Goal: Task Accomplishment & Management: Complete application form

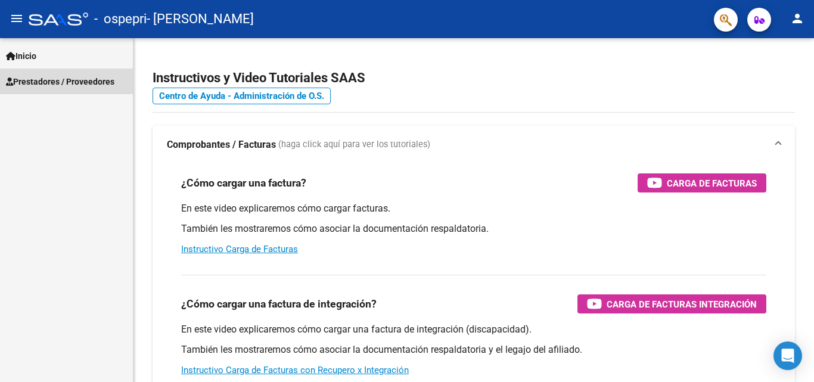
click at [91, 80] on span "Prestadores / Proveedores" at bounding box center [60, 81] width 108 height 13
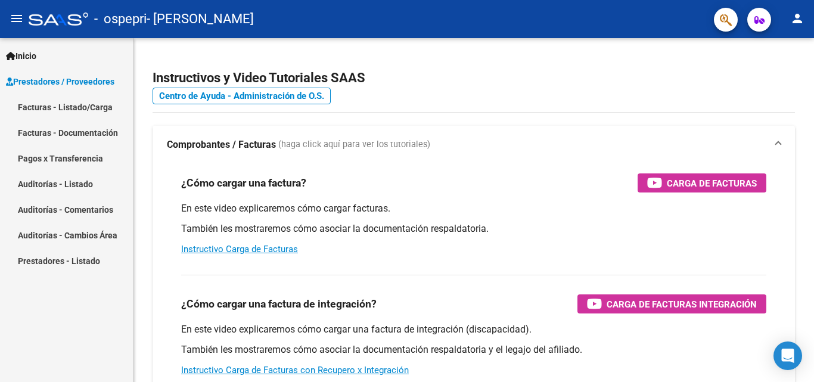
click at [80, 105] on link "Facturas - Listado/Carga" at bounding box center [66, 107] width 133 height 26
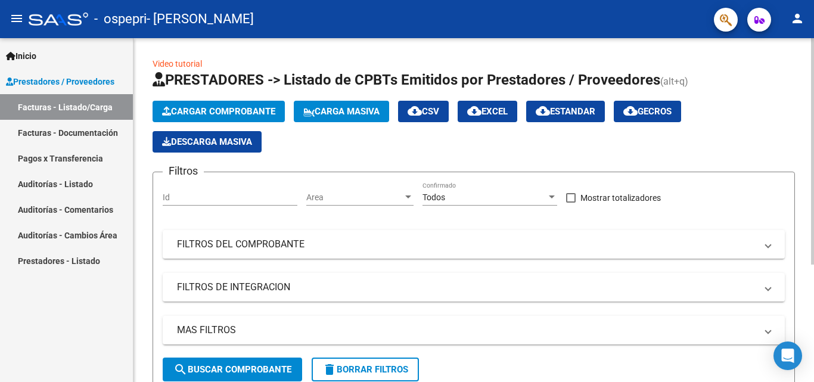
click at [220, 114] on span "Cargar Comprobante" at bounding box center [218, 111] width 113 height 11
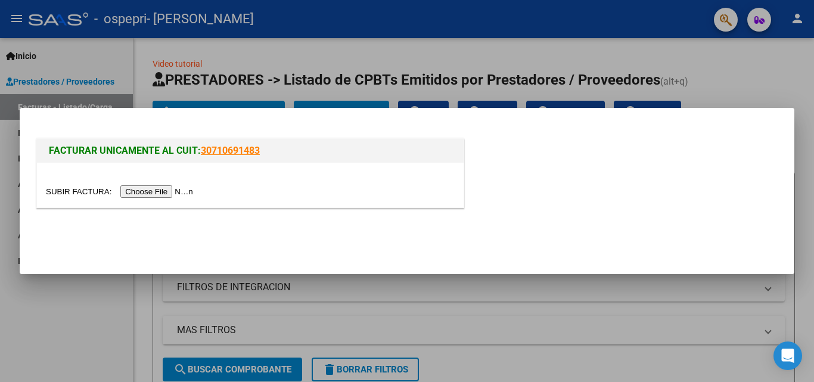
click at [180, 193] on input "file" at bounding box center [121, 191] width 151 height 13
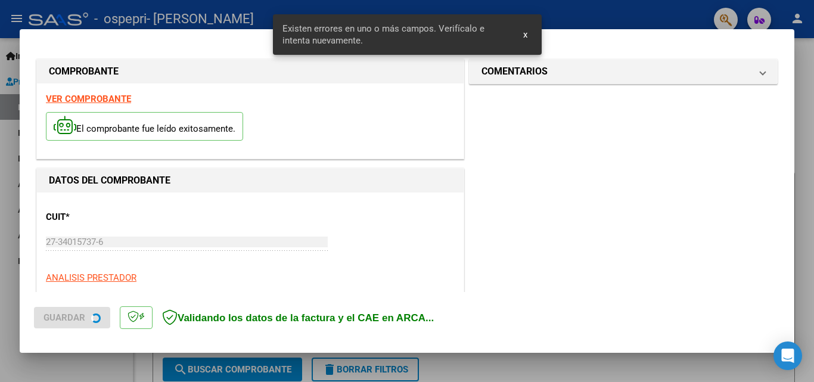
scroll to position [291, 0]
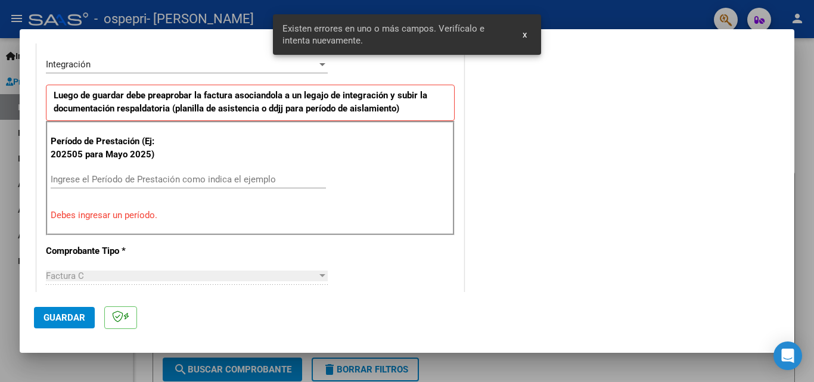
click at [173, 181] on input "Ingrese el Período de Prestación como indica el ejemplo" at bounding box center [188, 179] width 275 height 11
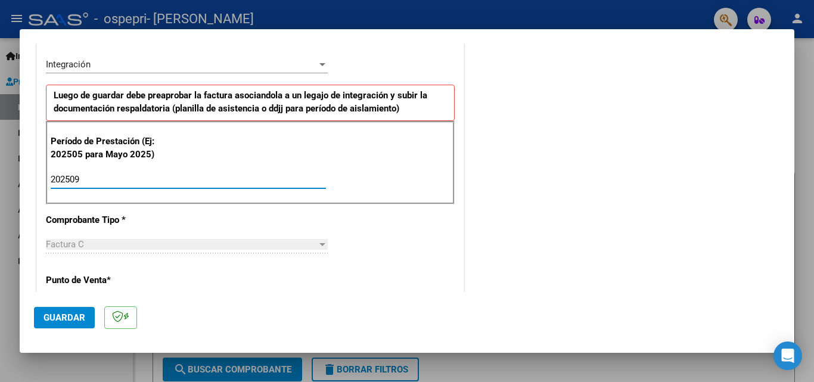
type input "202509"
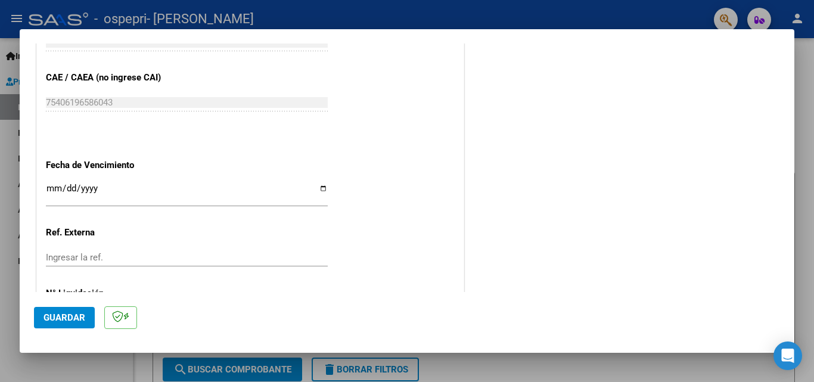
scroll to position [801, 0]
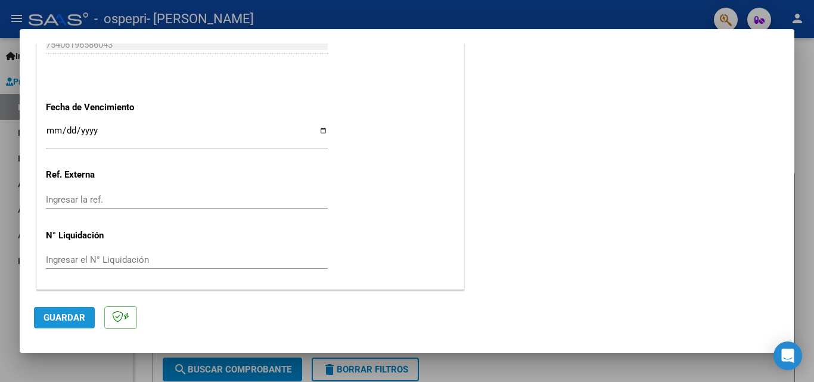
click at [54, 318] on span "Guardar" at bounding box center [65, 317] width 42 height 11
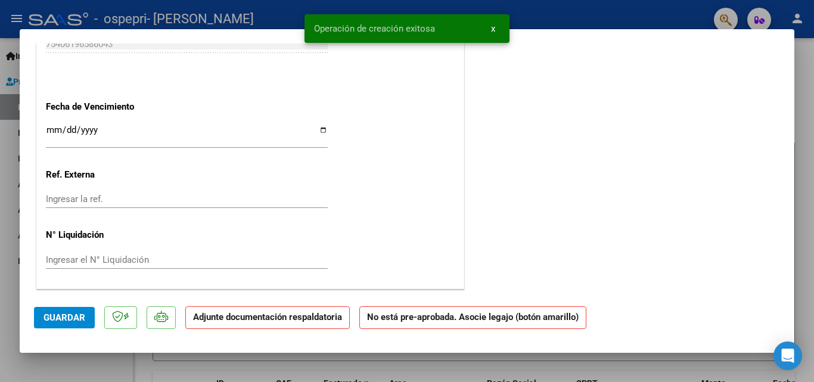
scroll to position [0, 0]
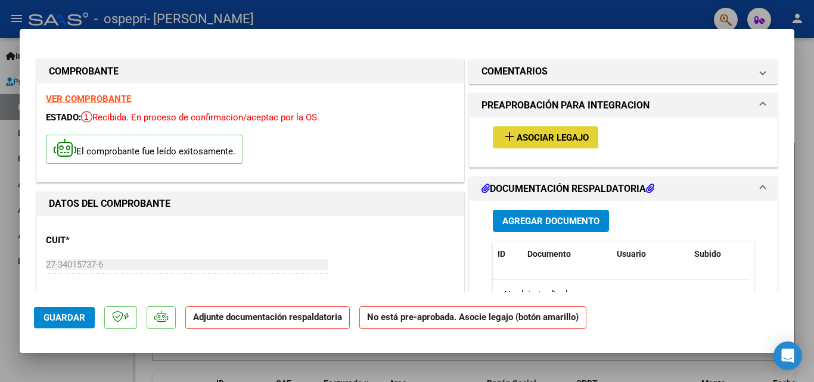
click at [537, 142] on span "Asociar Legajo" at bounding box center [553, 137] width 72 height 11
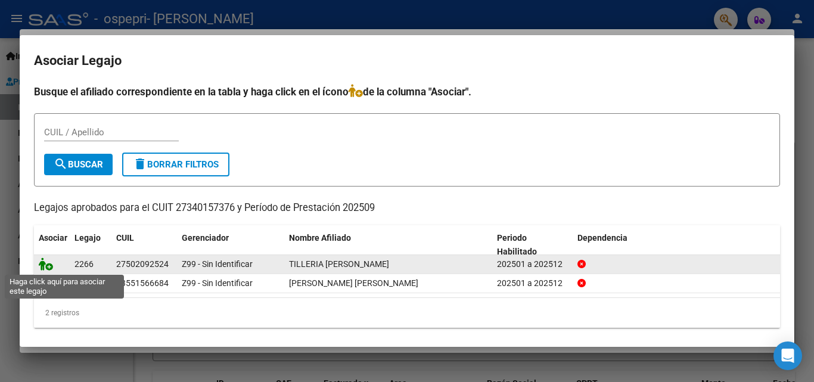
click at [47, 267] on icon at bounding box center [46, 263] width 14 height 13
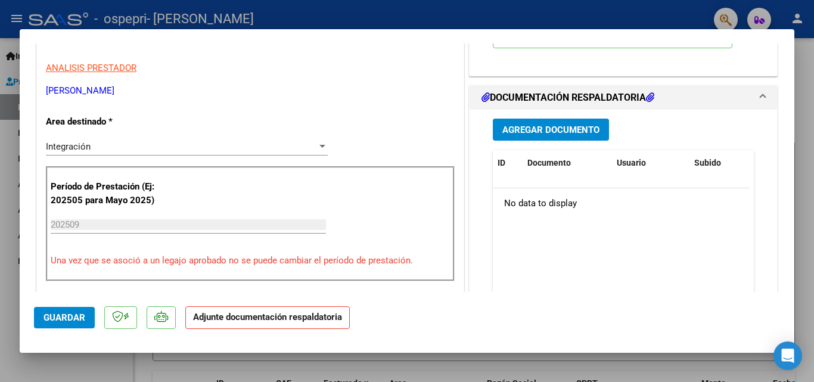
scroll to position [247, 0]
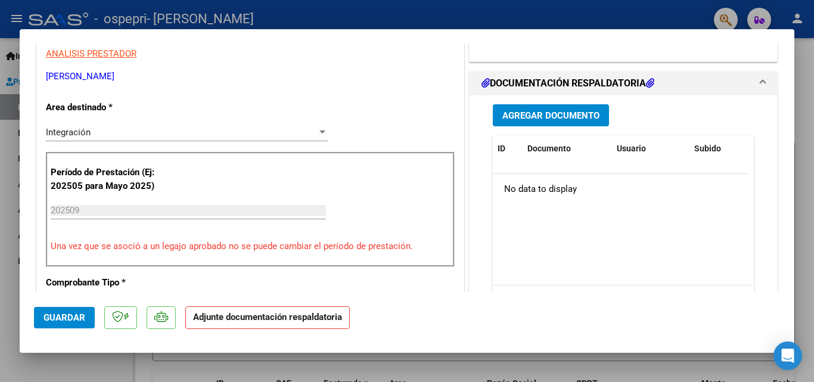
click at [576, 117] on span "Agregar Documento" at bounding box center [550, 115] width 97 height 11
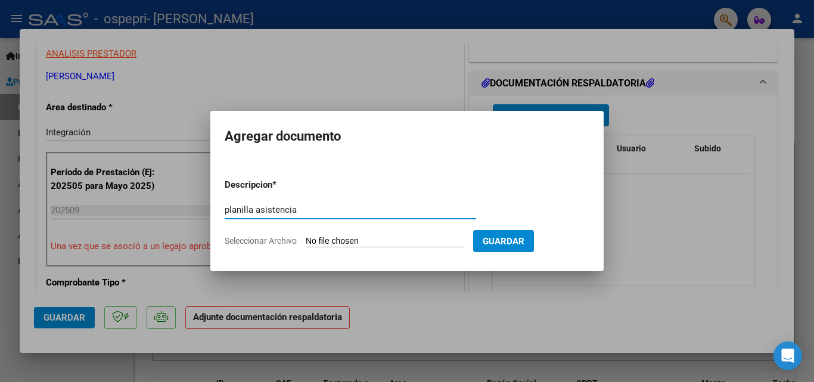
type input "planilla asistencia"
click at [390, 238] on input "Seleccionar Archivo" at bounding box center [385, 241] width 158 height 11
type input "C:\fakepath\[PERSON_NAME] sep (1).pdf"
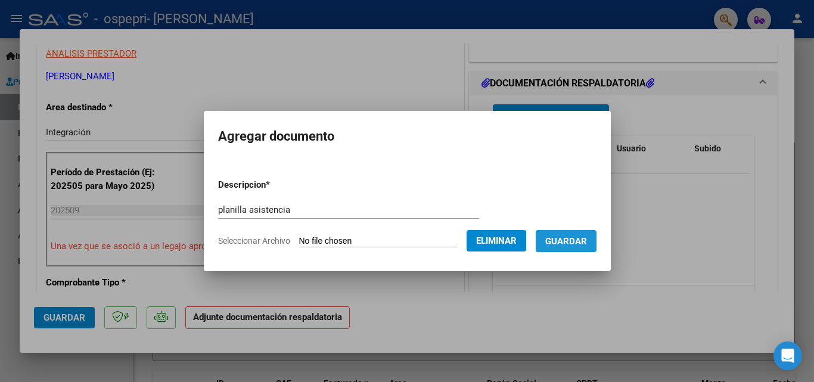
click at [576, 243] on span "Guardar" at bounding box center [566, 241] width 42 height 11
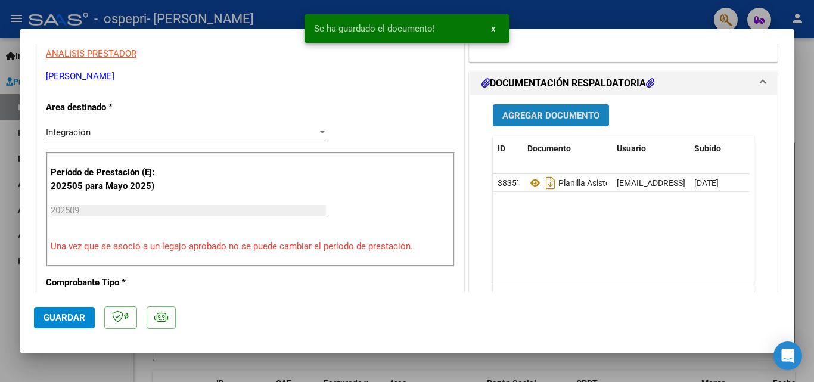
click at [566, 116] on span "Agregar Documento" at bounding box center [550, 115] width 97 height 11
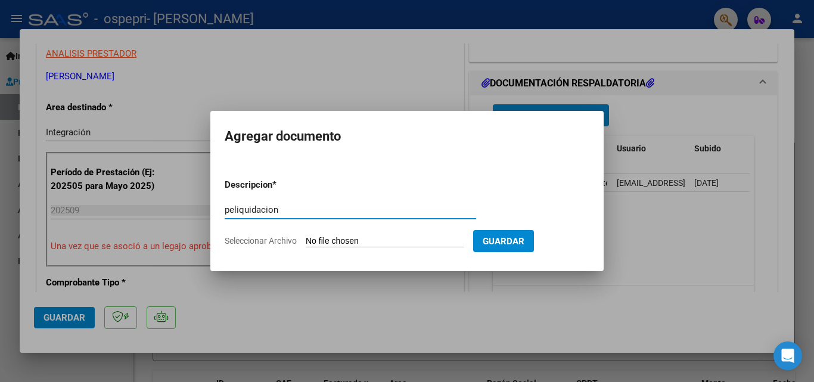
click at [267, 209] on input "peliquidacion" at bounding box center [351, 209] width 252 height 11
drag, startPoint x: 267, startPoint y: 209, endPoint x: 243, endPoint y: 210, distance: 24.5
click at [243, 210] on input "peliquidacion" at bounding box center [351, 209] width 252 height 11
click at [231, 210] on input "peliquidacion" at bounding box center [351, 209] width 252 height 11
type input "preliquidacion"
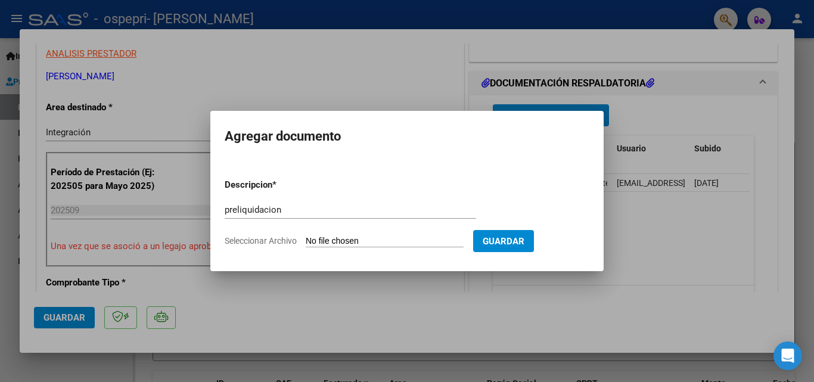
click at [411, 237] on input "Seleccionar Archivo" at bounding box center [385, 241] width 158 height 11
type input "C:\fakepath\apfmimpresionpreliq bren.pdf"
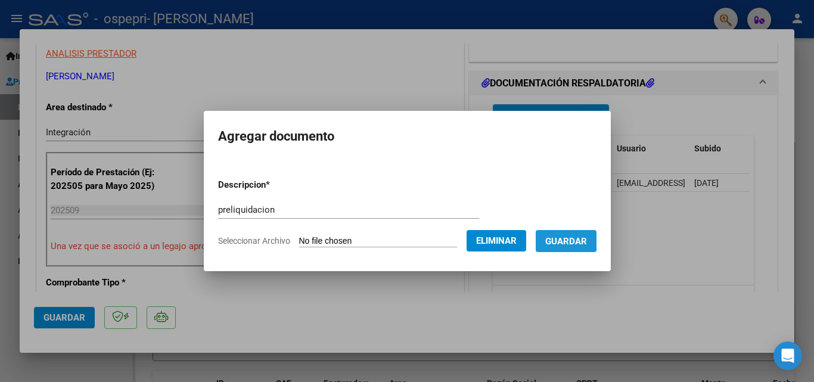
click at [569, 238] on span "Guardar" at bounding box center [566, 241] width 42 height 11
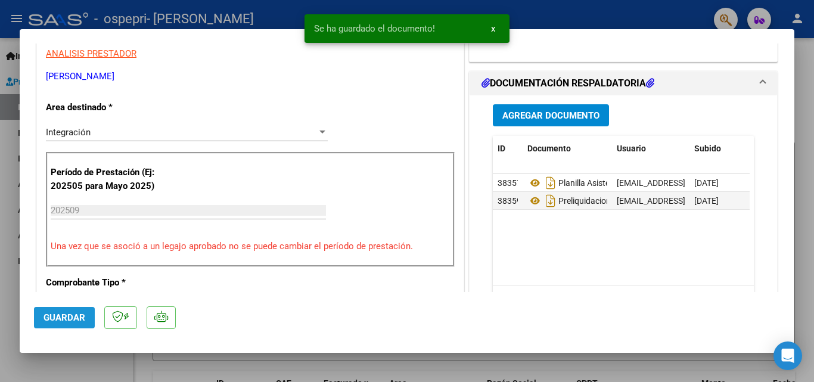
click at [60, 322] on span "Guardar" at bounding box center [65, 317] width 42 height 11
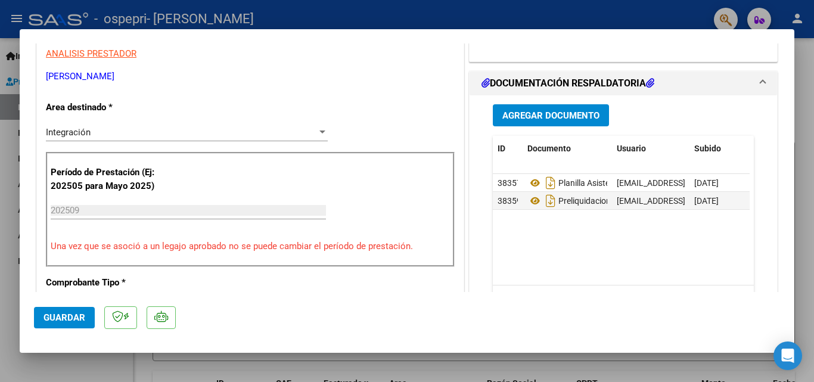
click at [814, 72] on div at bounding box center [407, 191] width 814 height 382
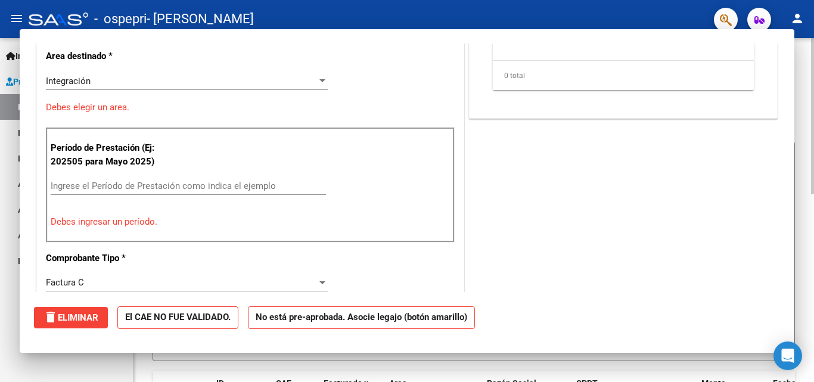
scroll to position [0, 0]
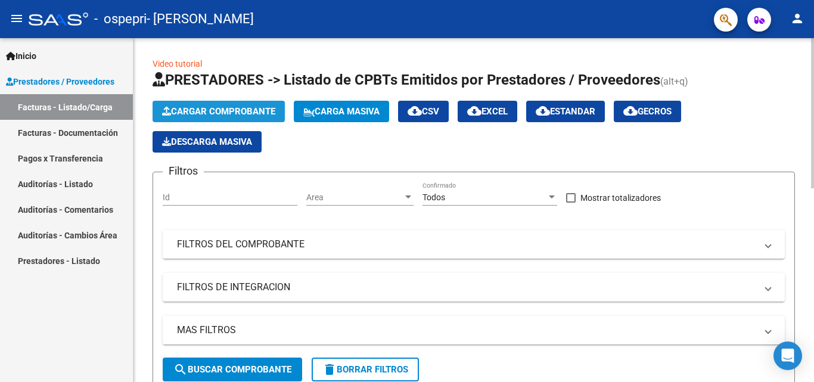
click at [268, 111] on span "Cargar Comprobante" at bounding box center [218, 111] width 113 height 11
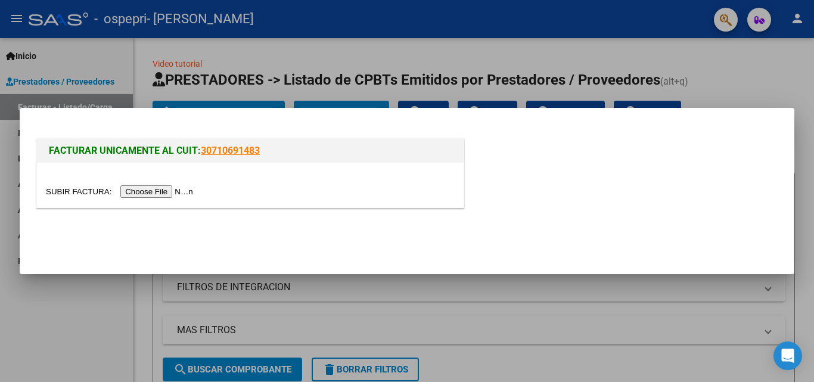
click at [177, 191] on input "file" at bounding box center [121, 191] width 151 height 13
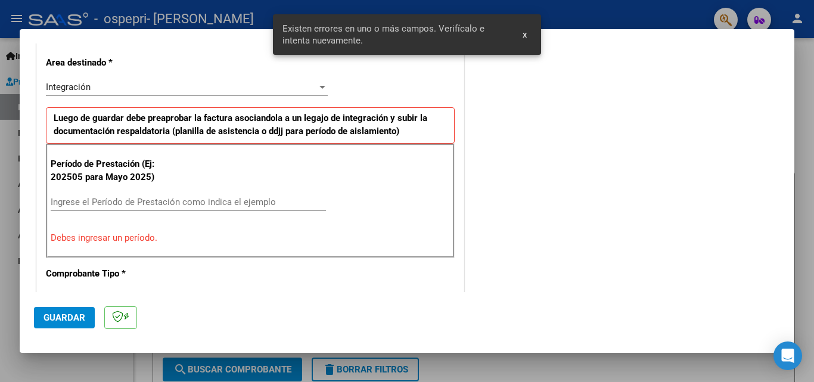
scroll to position [291, 0]
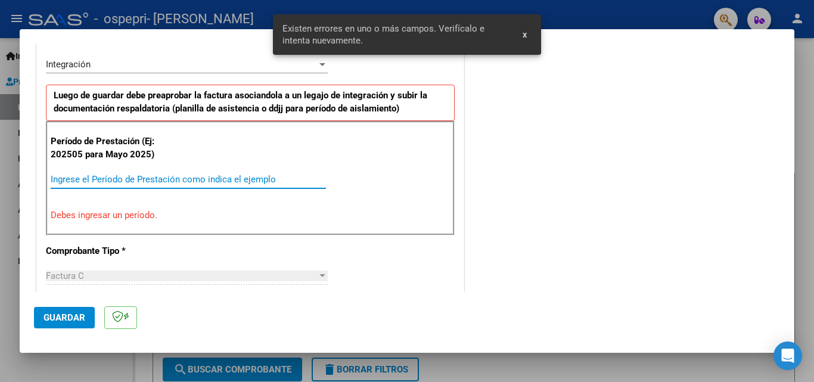
click at [219, 177] on input "Ingrese el Período de Prestación como indica el ejemplo" at bounding box center [188, 179] width 275 height 11
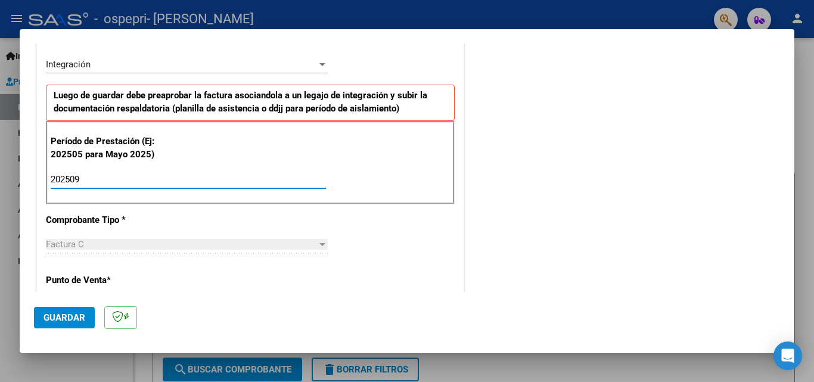
type input "202509"
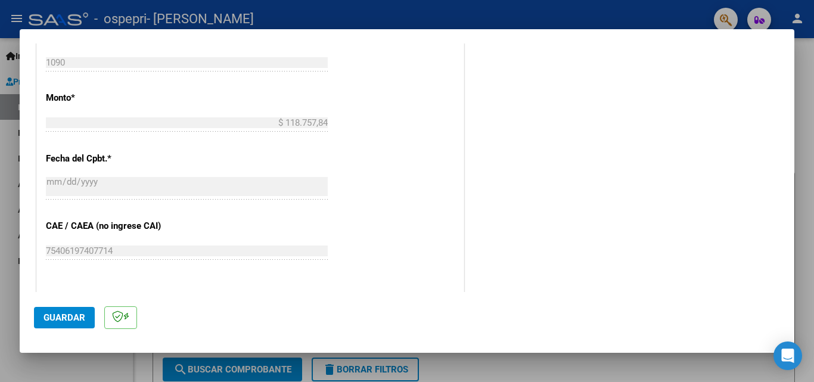
scroll to position [610, 0]
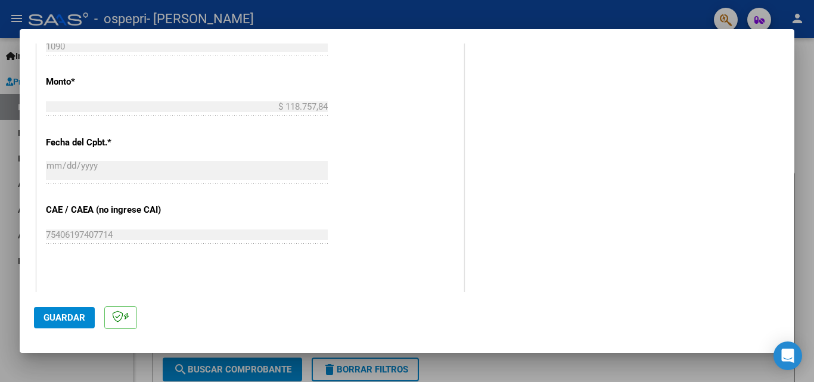
click at [53, 325] on button "Guardar" at bounding box center [64, 317] width 61 height 21
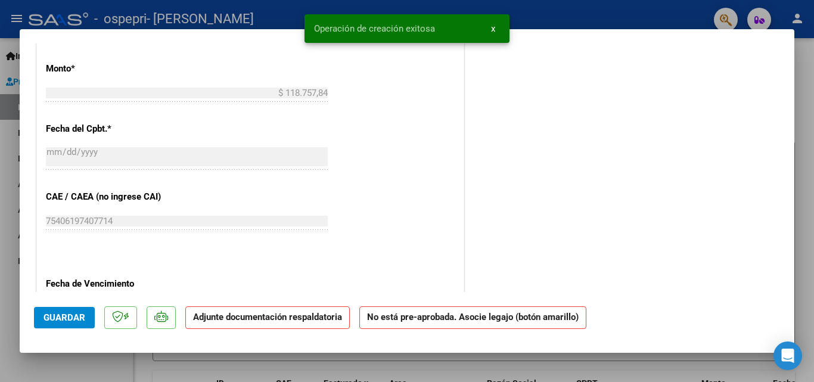
scroll to position [0, 0]
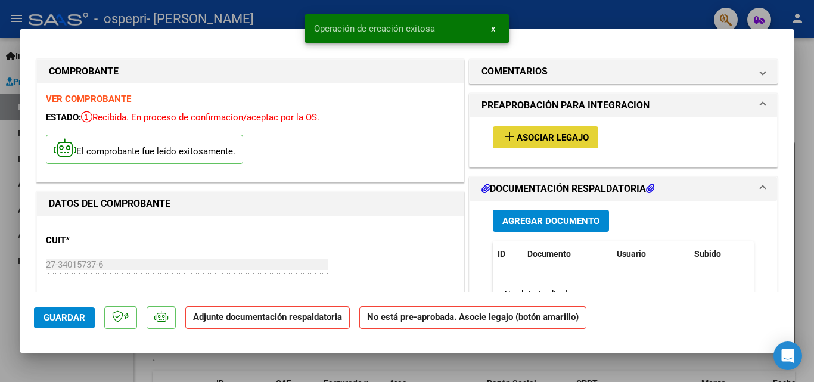
click at [529, 144] on button "add Asociar Legajo" at bounding box center [546, 137] width 106 height 22
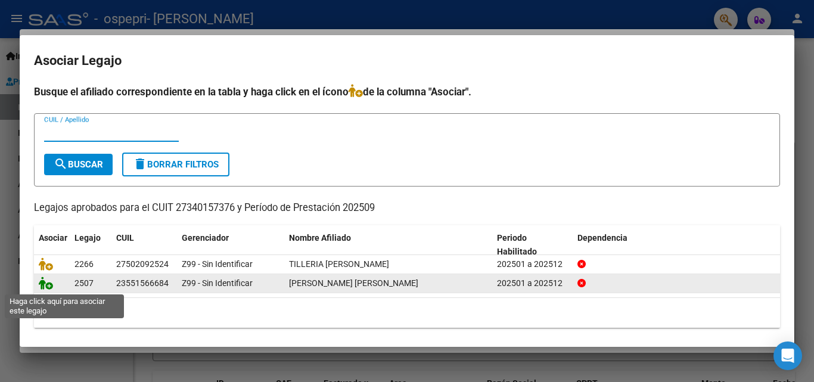
click at [47, 284] on icon at bounding box center [46, 283] width 14 height 13
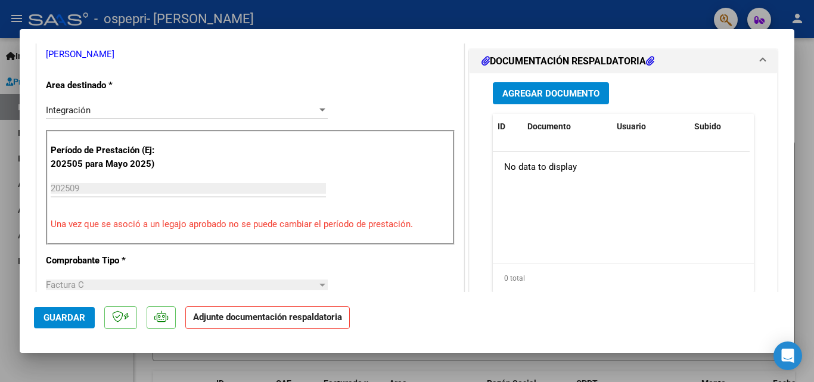
scroll to position [263, 0]
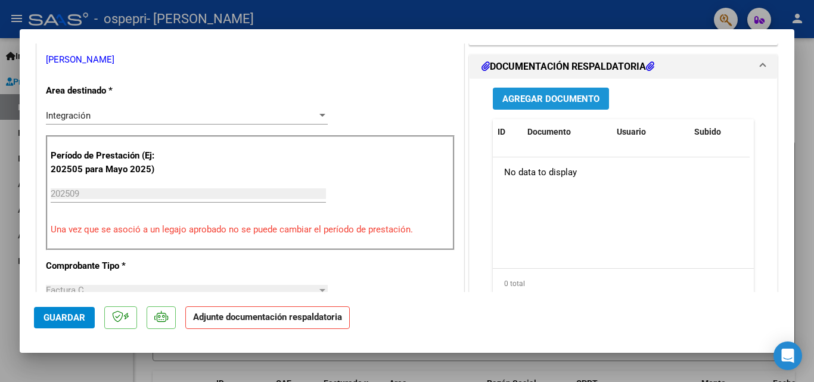
click at [578, 96] on span "Agregar Documento" at bounding box center [550, 99] width 97 height 11
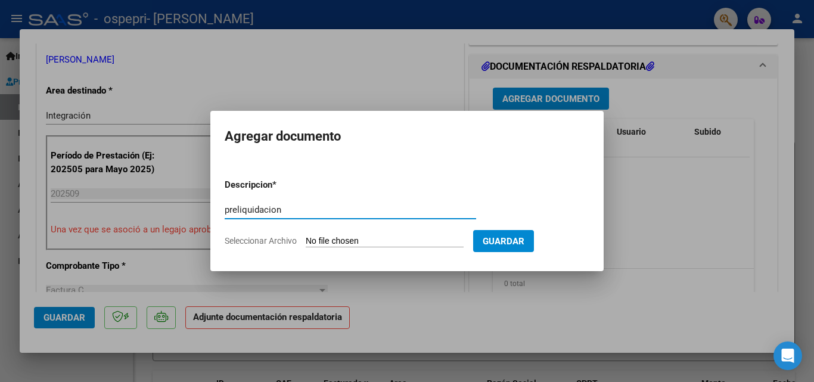
type input "preliquidacion"
click at [410, 237] on input "Seleccionar Archivo" at bounding box center [385, 241] width 158 height 11
type input "C:\fakepath\apfmimpresionpreliq jaz.pdf"
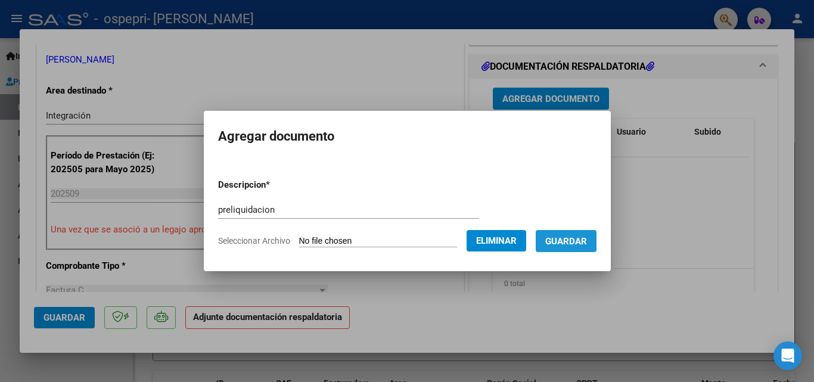
click at [569, 244] on span "Guardar" at bounding box center [566, 241] width 42 height 11
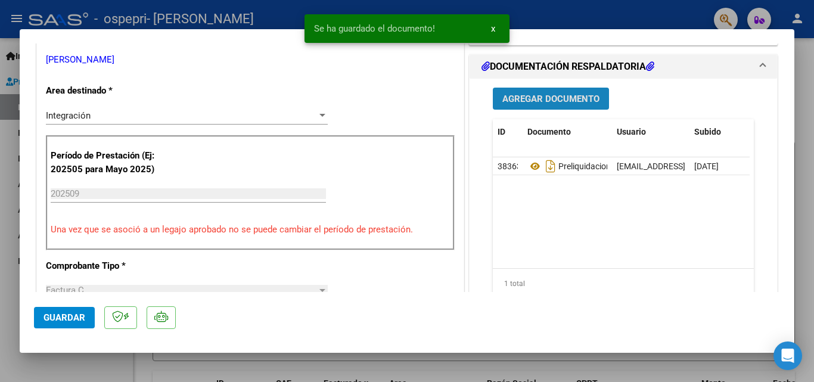
click at [544, 101] on span "Agregar Documento" at bounding box center [550, 99] width 97 height 11
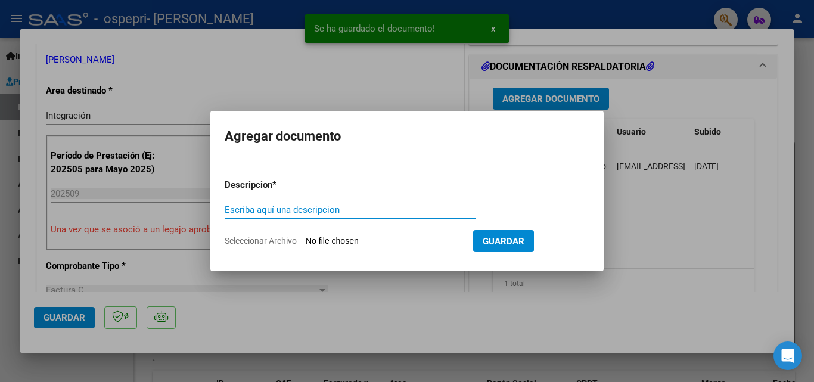
click at [284, 209] on input "Escriba aquí una descripcion" at bounding box center [351, 209] width 252 height 11
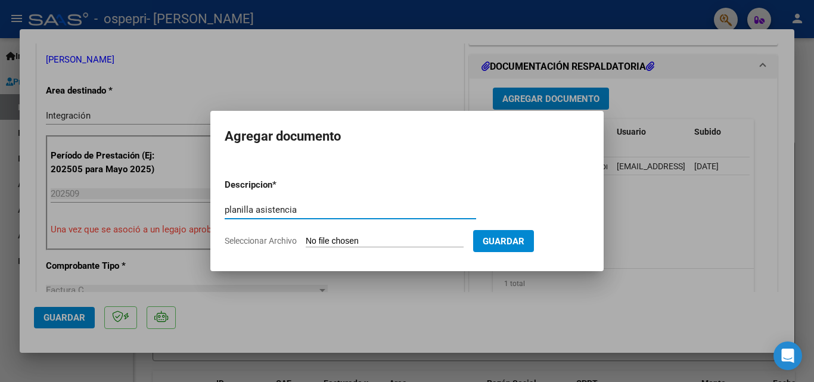
type input "planilla asistencia"
click at [377, 242] on input "Seleccionar Archivo" at bounding box center [385, 241] width 158 height 11
type input "C:\fakepath\jazminn planilla sep.pdf"
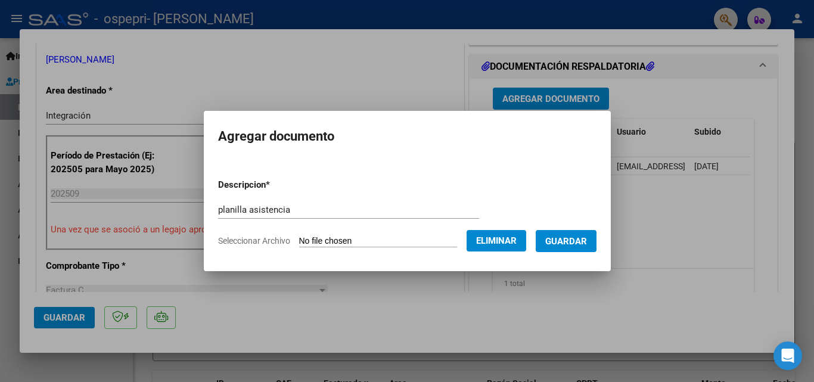
click at [569, 245] on span "Guardar" at bounding box center [566, 241] width 42 height 11
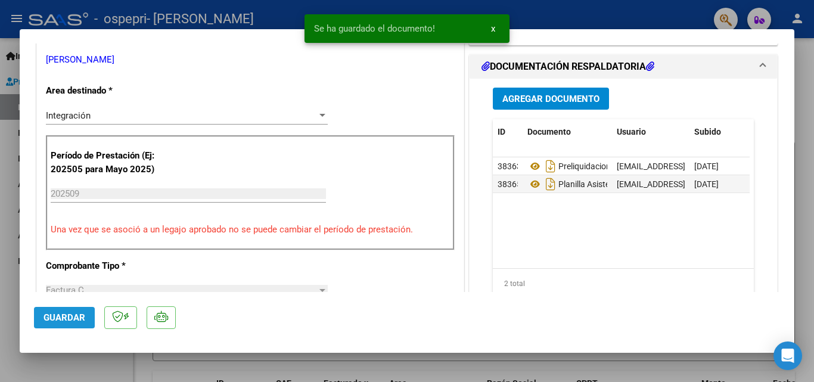
click at [47, 322] on span "Guardar" at bounding box center [65, 317] width 42 height 11
